Goal: Information Seeking & Learning: Understand process/instructions

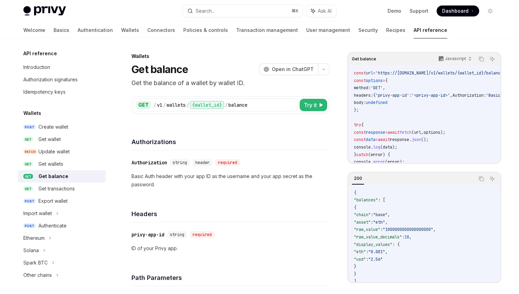
scroll to position [519, 0]
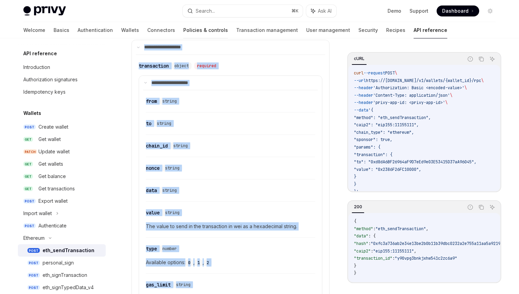
click at [183, 34] on link "Policies & controls" at bounding box center [205, 30] width 45 height 16
type textarea "*"
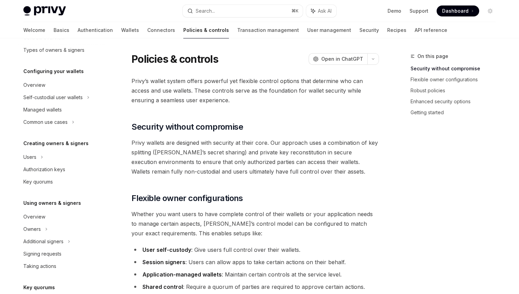
scroll to position [59, 0]
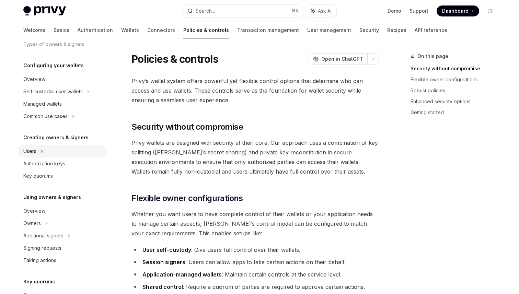
click at [59, 154] on div "Users" at bounding box center [62, 151] width 88 height 12
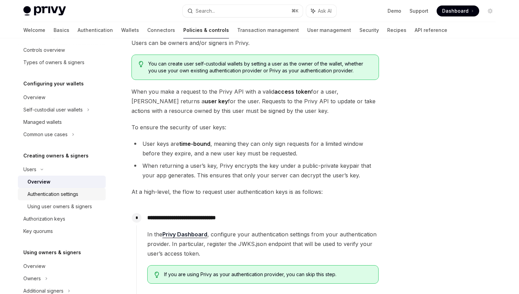
scroll to position [45, 0]
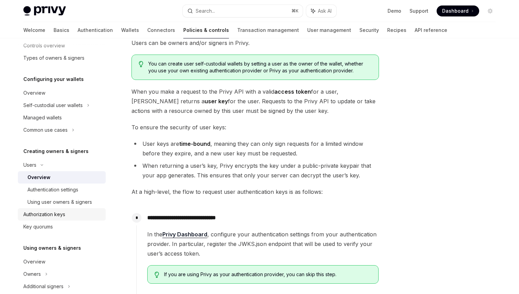
click at [60, 213] on div "Authorization keys" at bounding box center [44, 214] width 42 height 8
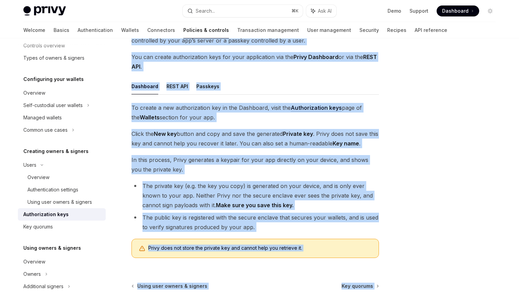
scroll to position [141, 0]
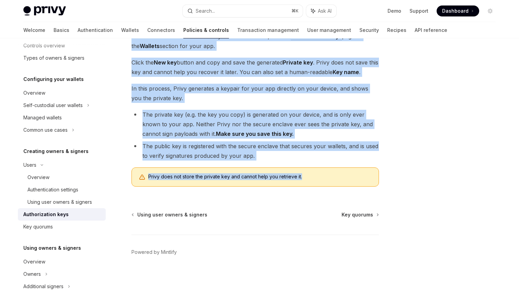
drag, startPoint x: 132, startPoint y: 56, endPoint x: 316, endPoint y: 188, distance: 225.6
click at [316, 188] on div "Creating owners & signers Authorization keys OpenAI Open in ChatGPT OpenAI Open…" at bounding box center [190, 102] width 379 height 383
copy div "Creating owners & signers Authorization keys OpenAI Open in ChatGPT OpenAI Open…"
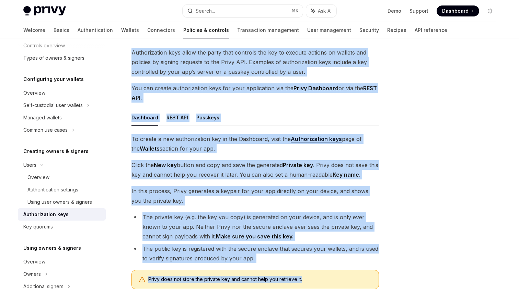
scroll to position [33, 0]
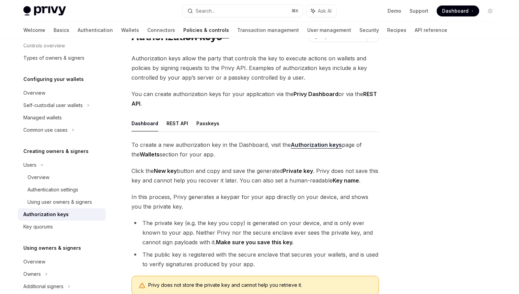
click at [218, 95] on span "You can create authorization keys for your application via the Privy Dashboard …" at bounding box center [254, 98] width 247 height 19
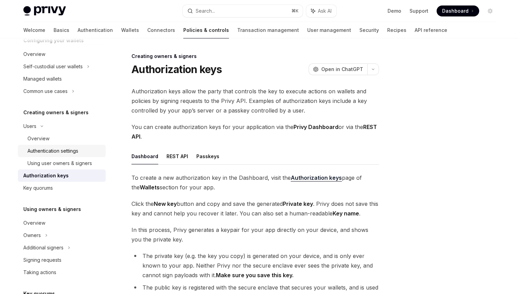
scroll to position [93, 0]
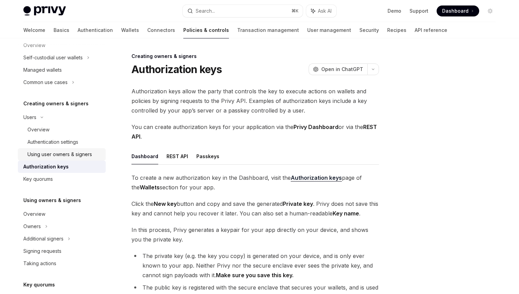
click at [81, 156] on div "Using user owners & signers" at bounding box center [59, 154] width 64 height 8
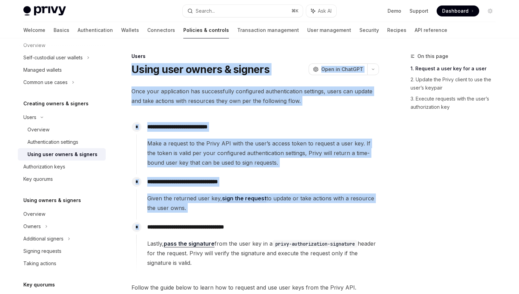
drag, startPoint x: 133, startPoint y: 67, endPoint x: 172, endPoint y: 221, distance: 158.5
click at [32, 127] on div "Overview" at bounding box center [38, 130] width 22 height 8
type textarea "*"
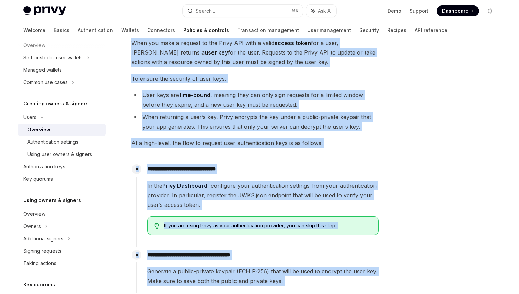
scroll to position [123, 0]
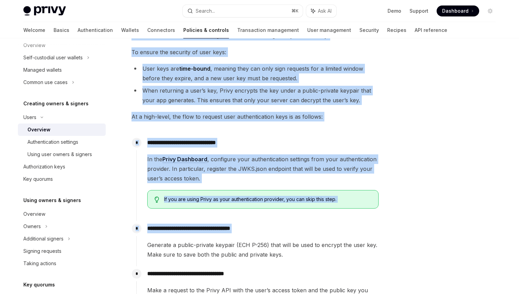
drag, startPoint x: 133, startPoint y: 68, endPoint x: 258, endPoint y: 237, distance: 210.4
click at [259, 237] on div "**********" at bounding box center [190, 176] width 379 height 494
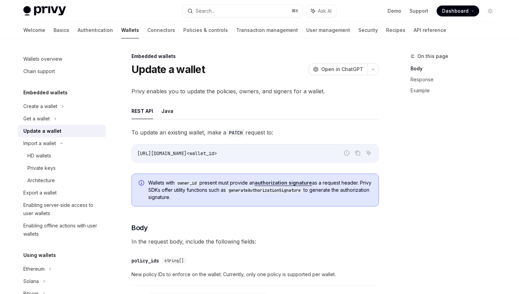
click at [347, 71] on span "Open in ChatGPT" at bounding box center [342, 69] width 42 height 7
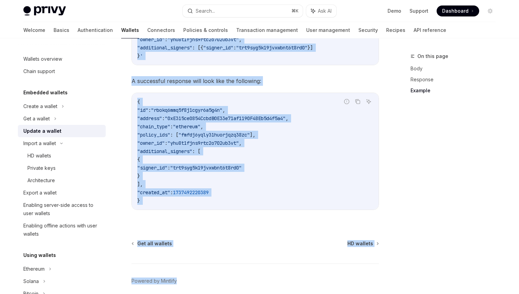
scroll to position [834, 0]
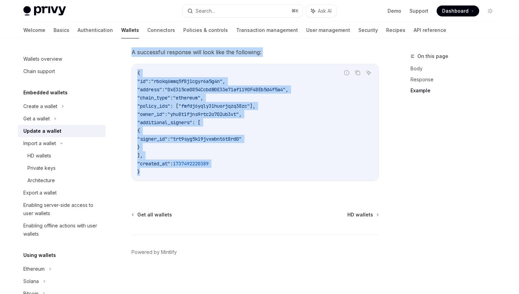
drag, startPoint x: 131, startPoint y: 69, endPoint x: 220, endPoint y: 177, distance: 138.9
copy div "Update a wallet OpenAI Open in ChatGPT OpenAI Open in ChatGPT Privy enables you…"
click at [82, 208] on div "Enabling server-side access to user wallets" at bounding box center [62, 209] width 78 height 16
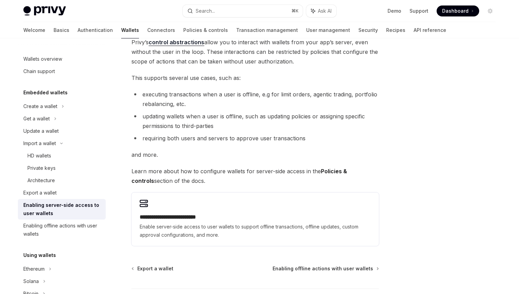
scroll to position [73, 0]
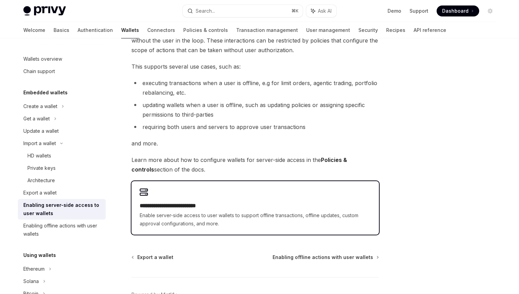
click at [213, 217] on span "Enable server-side access to user wallets to support offline transactions, offl…" at bounding box center [255, 219] width 231 height 16
type textarea "*"
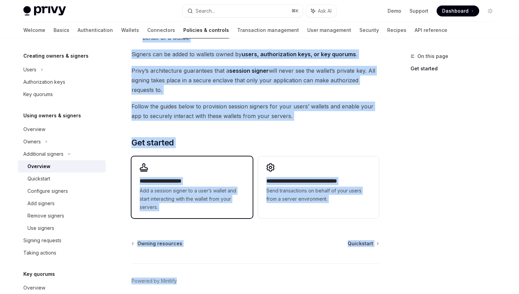
scroll to position [162, 0]
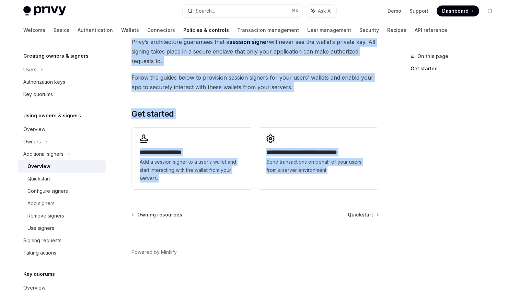
drag, startPoint x: 133, startPoint y: 69, endPoint x: 386, endPoint y: 169, distance: 272.2
click at [386, 169] on div "**********" at bounding box center [259, 85] width 483 height 417
copy div "Overview OpenAI Open in ChatGPT OpenAI Open in ChatGPT Privy enables your app t…"
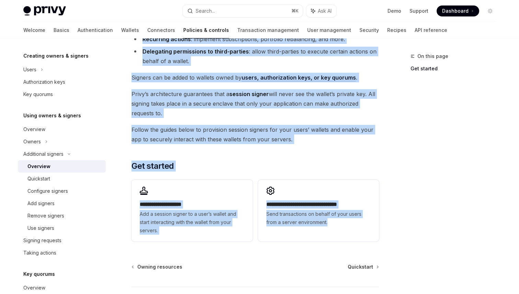
scroll to position [121, 0]
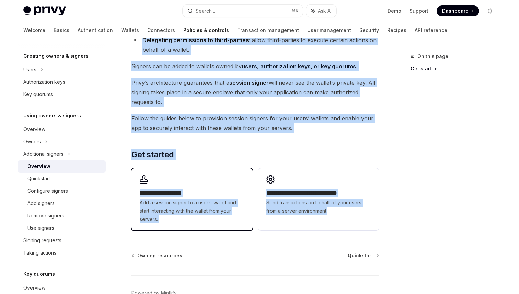
click at [193, 197] on h2 "**********" at bounding box center [192, 193] width 104 height 8
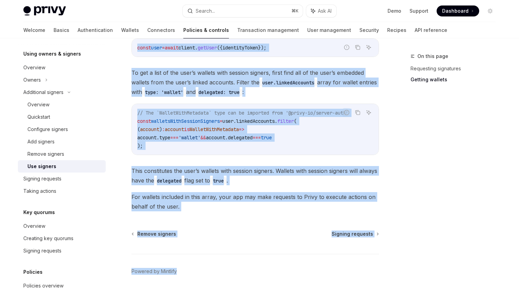
scroll to position [339, 0]
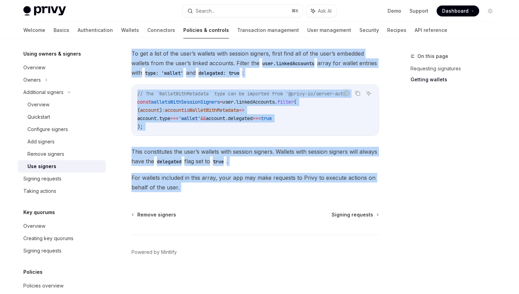
drag, startPoint x: 131, startPoint y: 55, endPoint x: 203, endPoint y: 197, distance: 159.1
click at [203, 197] on div "Additional signers Use signers OpenAI Open in ChatGPT OpenAI Open in ChatGPT On…" at bounding box center [190, 3] width 379 height 581
copy div "Additional signers Use signers OpenAI Open in ChatGPT OpenAI Open in ChatGPT On…"
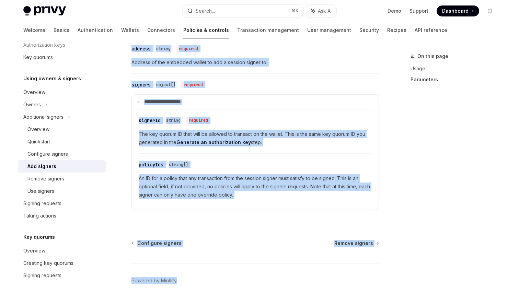
scroll to position [322, 0]
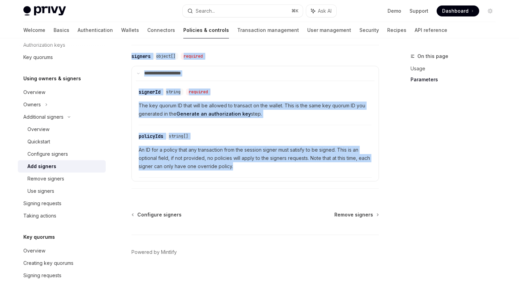
drag, startPoint x: 133, startPoint y: 69, endPoint x: 233, endPoint y: 168, distance: 140.2
click at [233, 168] on div "Additional signers Add signers OpenAI Open in ChatGPT OpenAI Open in ChatGPT To…" at bounding box center [190, 13] width 379 height 562
copy div "Lor ipsumdo SitaME Cons ad ElitSED DoeiUS Temp in UtlaBOR Et dolor m aliqu-enim…"
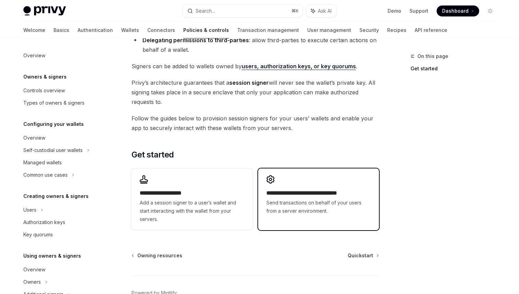
scroll to position [140, 0]
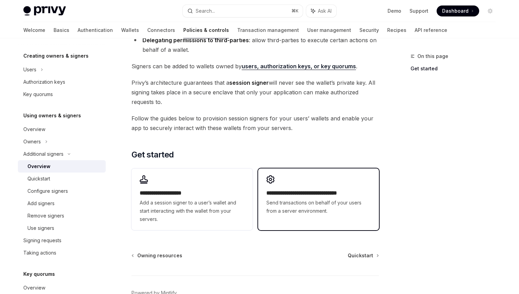
click at [327, 197] on h2 "**********" at bounding box center [318, 193] width 104 height 8
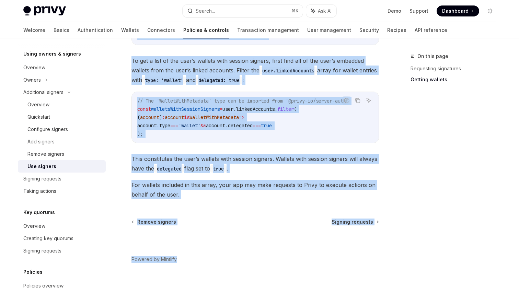
scroll to position [339, 0]
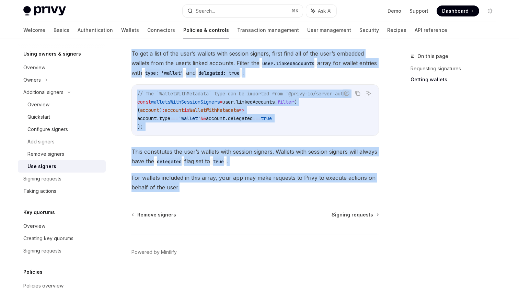
drag, startPoint x: 134, startPoint y: 68, endPoint x: 242, endPoint y: 191, distance: 163.8
click at [242, 191] on div "Additional signers Use signers OpenAI Open in ChatGPT OpenAI Open in ChatGPT On…" at bounding box center [190, 3] width 379 height 581
copy div "Use signers OpenAI Open in ChatGPT OpenAI Open in ChatGPT Once your user’s have…"
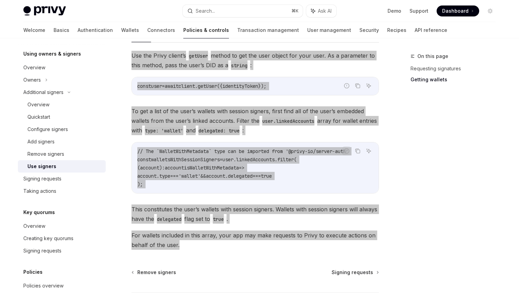
scroll to position [280, 0]
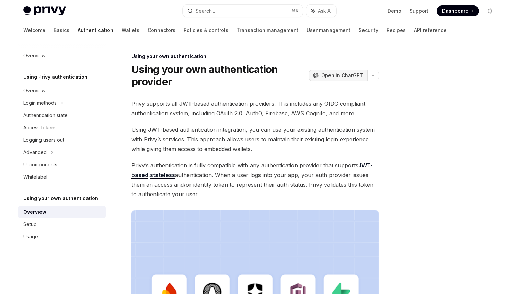
click at [334, 78] on span "Open in ChatGPT" at bounding box center [342, 75] width 42 height 7
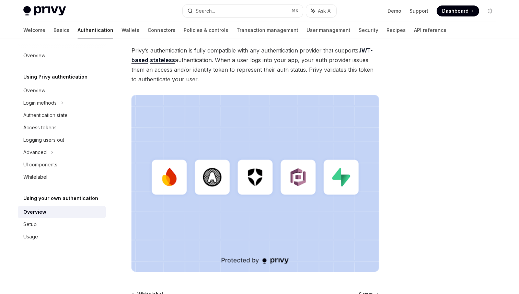
scroll to position [194, 0]
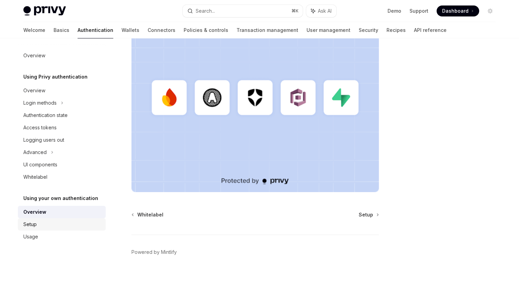
click at [39, 221] on div "Setup" at bounding box center [62, 224] width 78 height 8
type textarea "*"
